Goal: Transaction & Acquisition: Purchase product/service

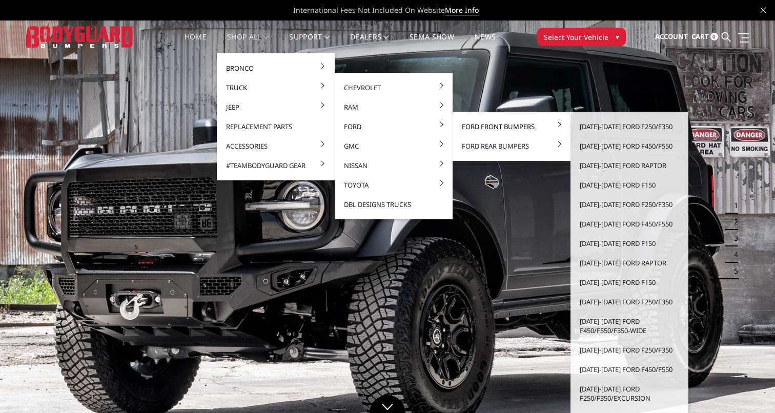
click at [473, 126] on link "Ford Front Bumpers" at bounding box center [512, 126] width 110 height 19
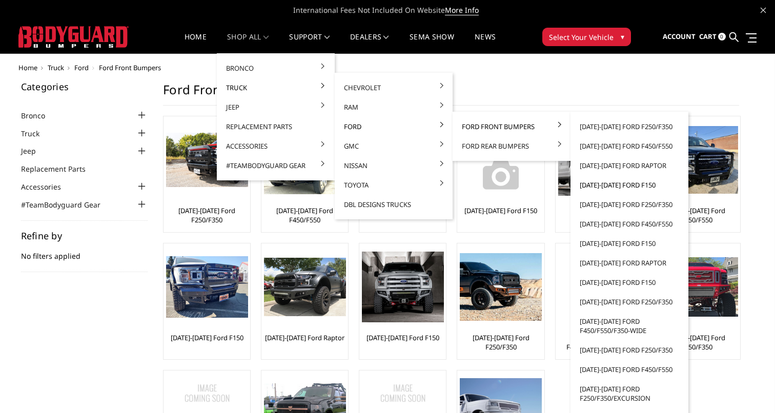
click at [601, 186] on link "[DATE]-[DATE] Ford F150" at bounding box center [630, 184] width 110 height 19
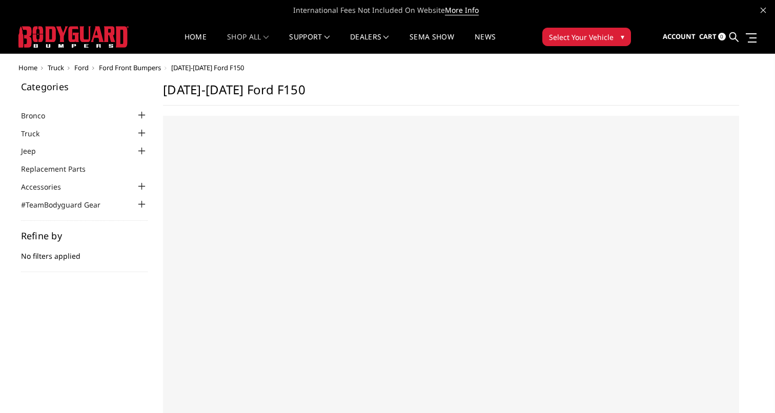
select select "US"
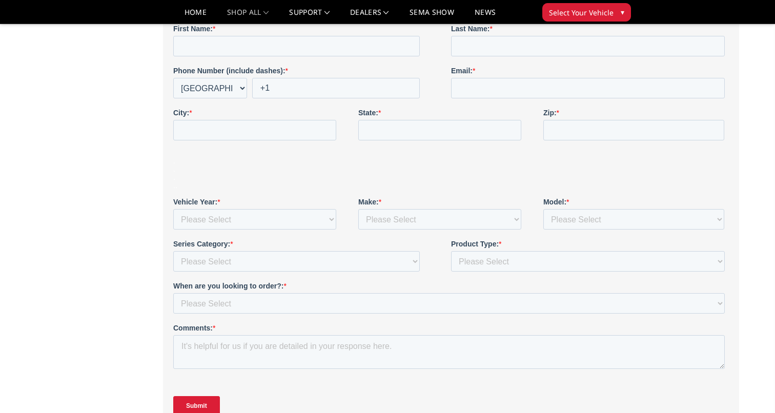
scroll to position [373, 0]
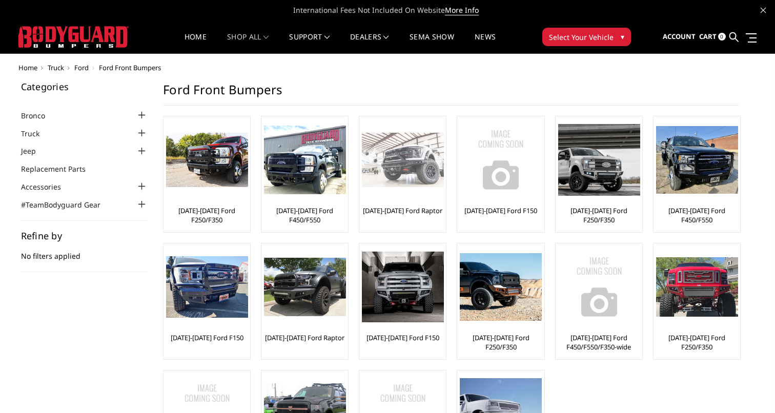
click at [389, 173] on img at bounding box center [403, 160] width 82 height 55
